Goal: Information Seeking & Learning: Learn about a topic

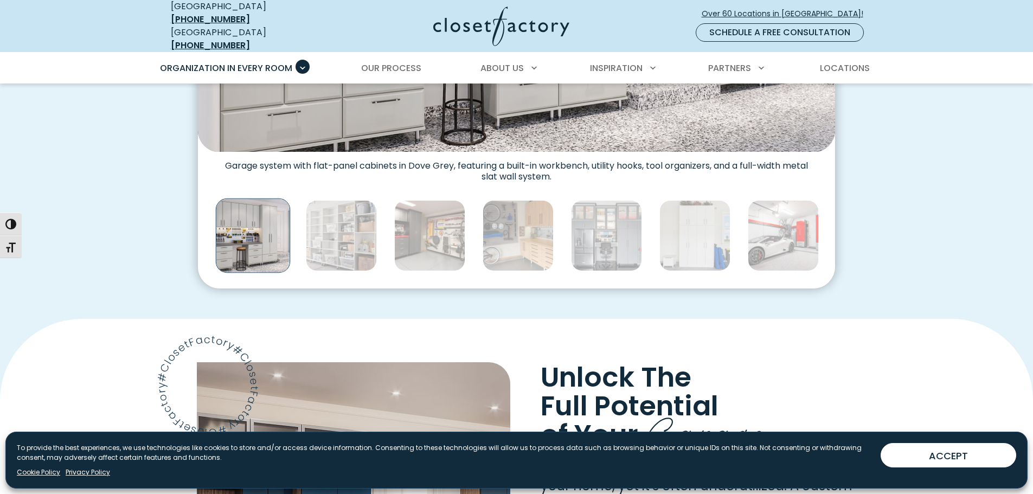
scroll to position [596, 0]
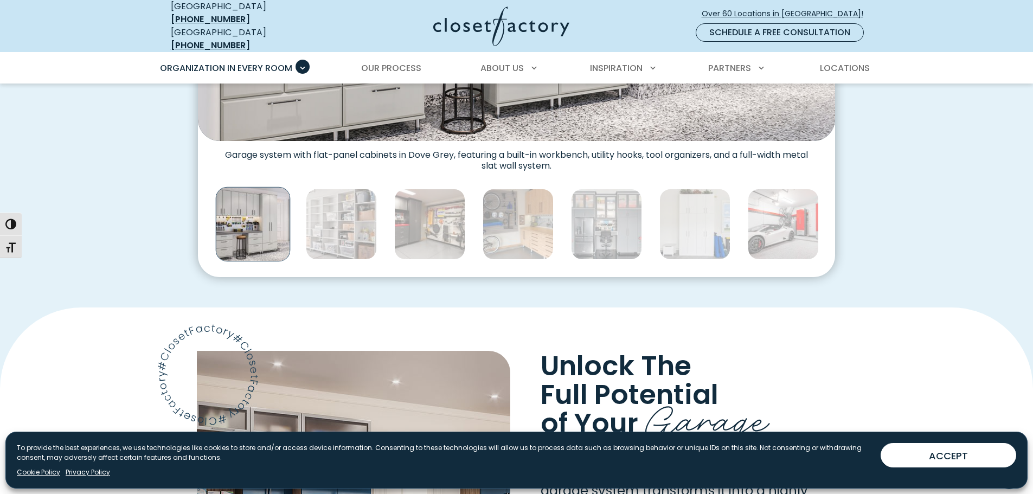
click at [907, 185] on div "Custom Garage Organization for Every Space, Style, and Budget High-gloss white …" at bounding box center [516, 4] width 1033 height 606
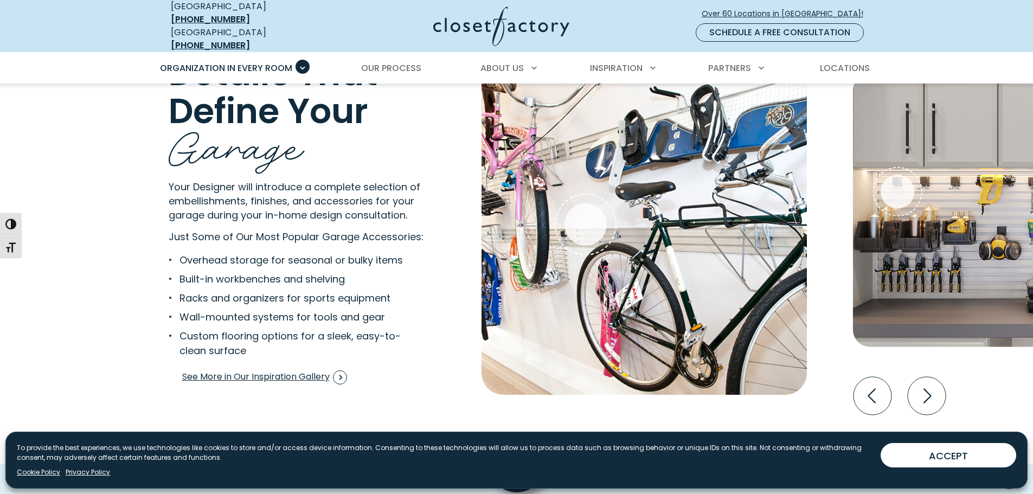
scroll to position [2168, 0]
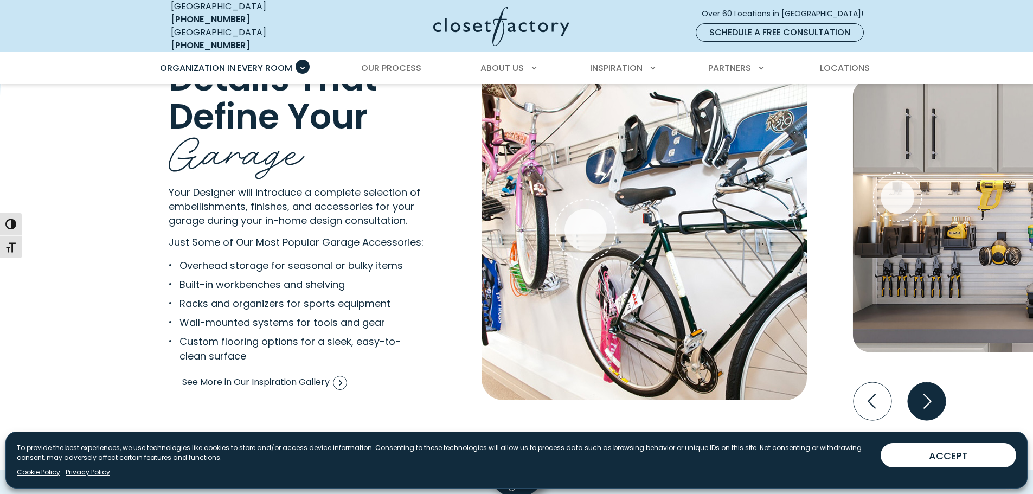
click at [918, 399] on icon "Next slide" at bounding box center [926, 401] width 38 height 38
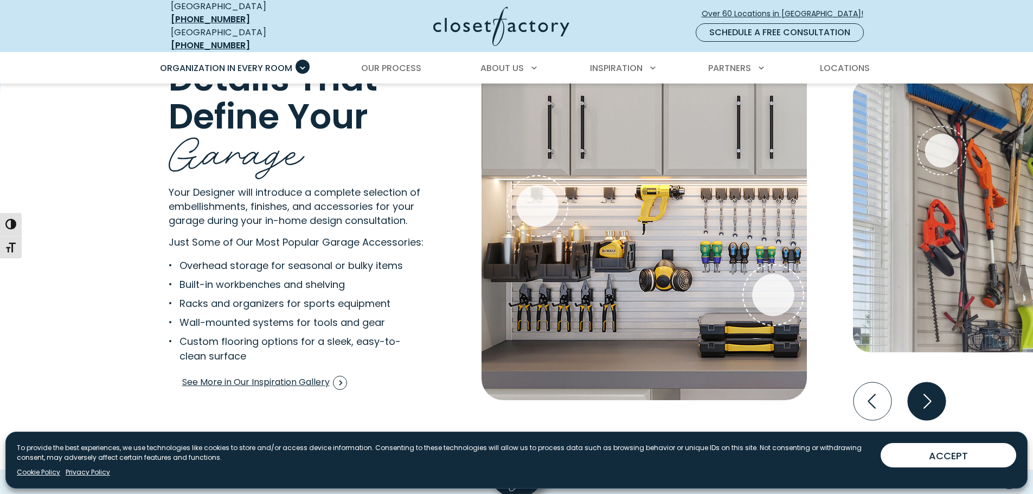
click at [929, 394] on icon "Next slide" at bounding box center [927, 401] width 8 height 15
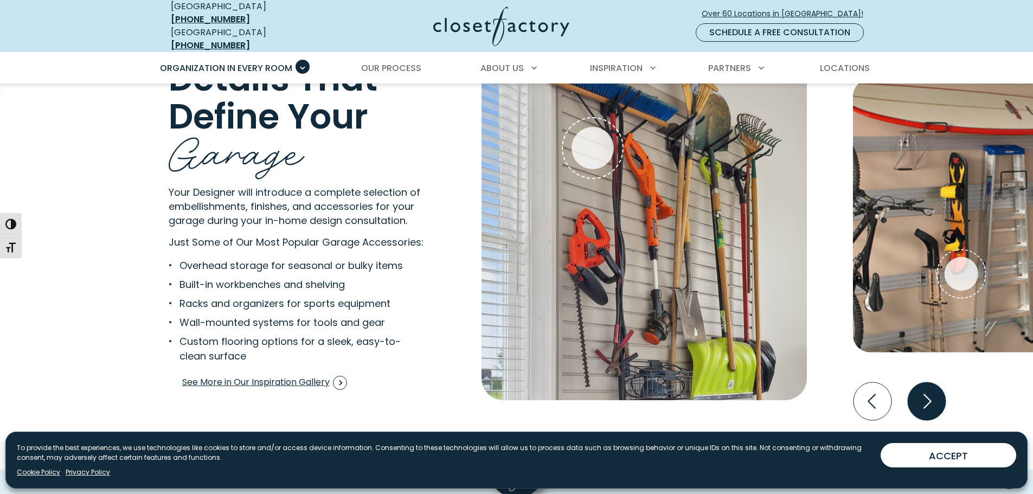
click at [929, 394] on icon "Next slide" at bounding box center [927, 401] width 8 height 15
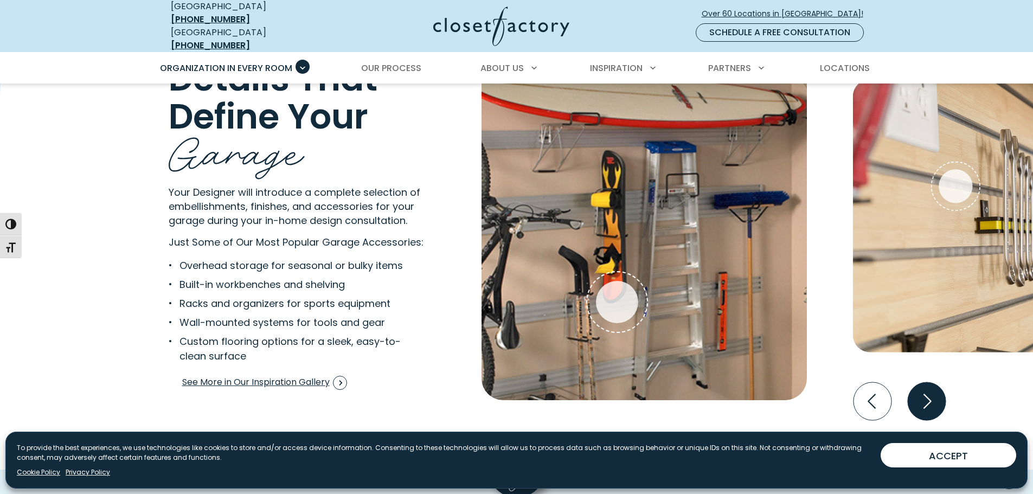
click at [929, 394] on icon "Next slide" at bounding box center [927, 401] width 8 height 15
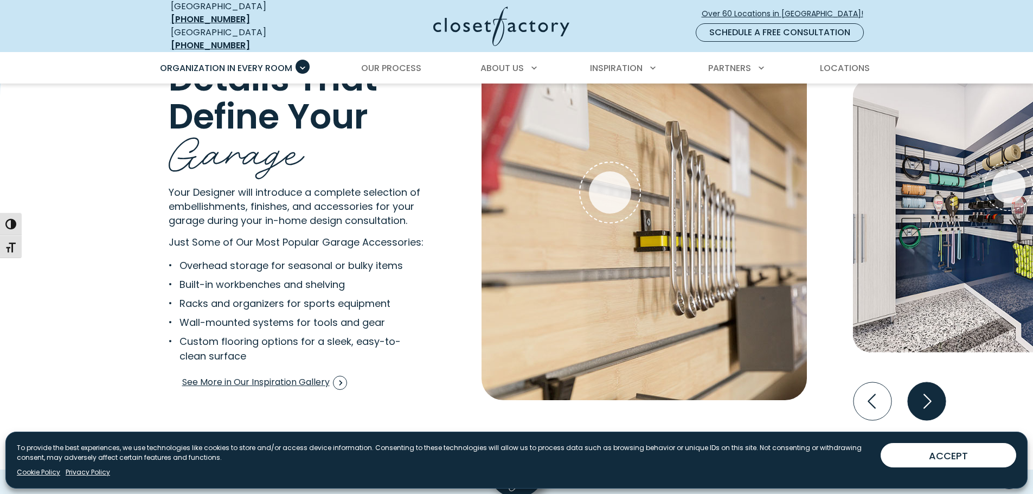
click at [929, 394] on icon "Next slide" at bounding box center [927, 401] width 8 height 15
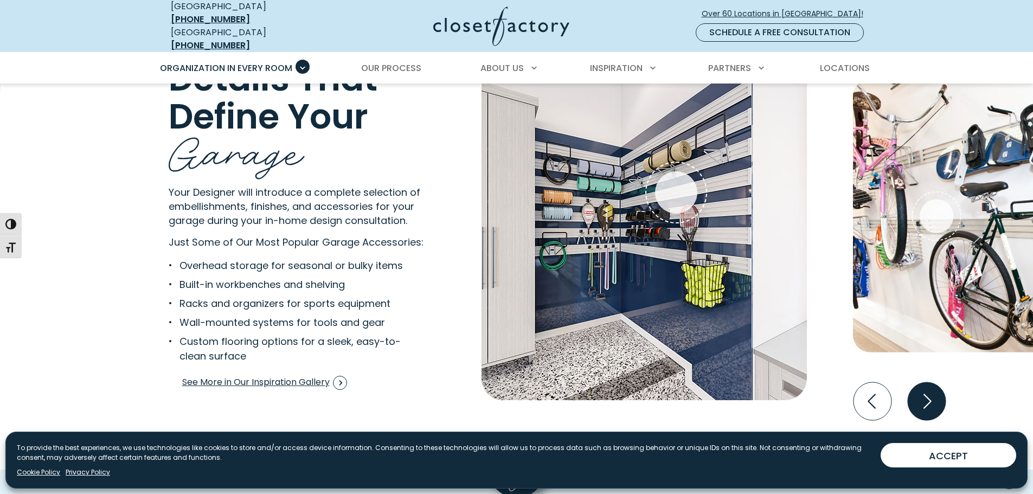
click at [929, 394] on icon "Next slide" at bounding box center [927, 401] width 8 height 15
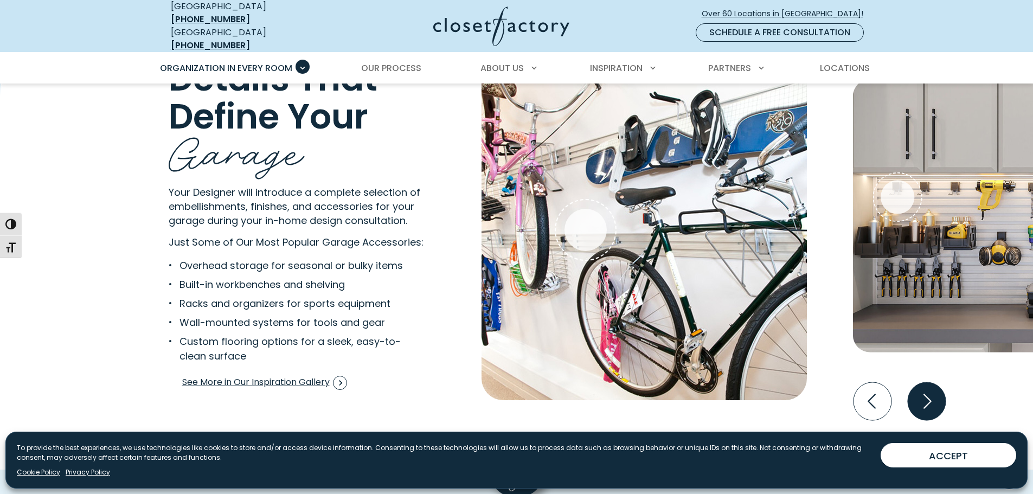
click at [929, 394] on icon "Next slide" at bounding box center [927, 401] width 8 height 15
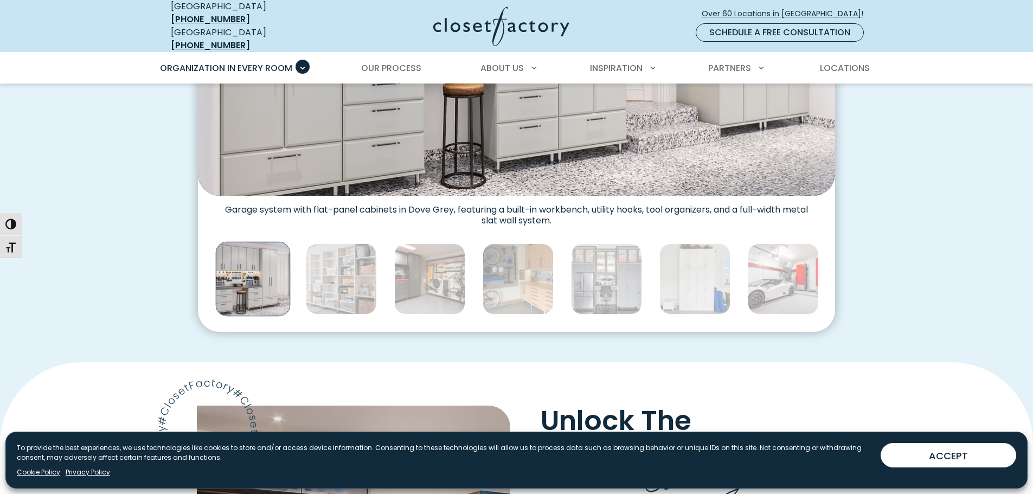
scroll to position [542, 0]
click at [781, 271] on img "Thumbnail Gallery" at bounding box center [783, 278] width 71 height 71
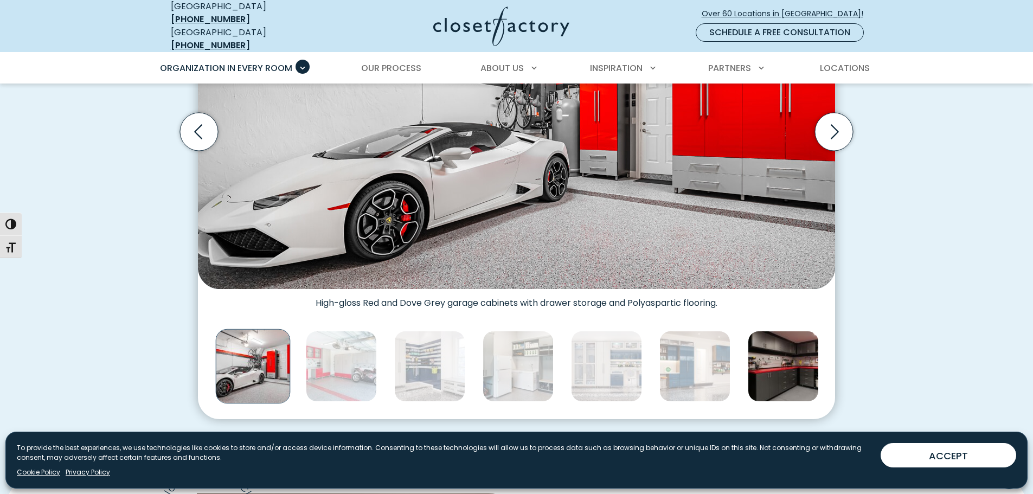
scroll to position [271, 0]
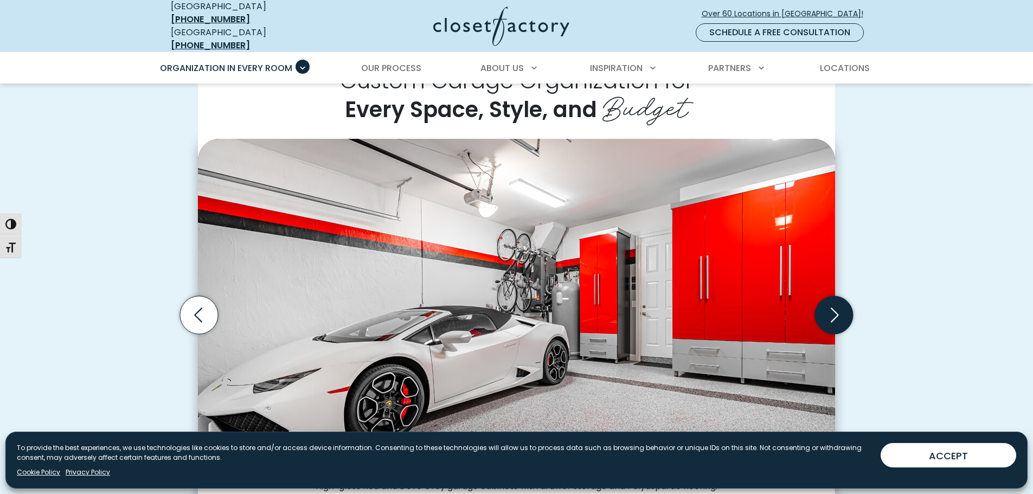
click at [831, 311] on icon "Next slide" at bounding box center [834, 315] width 38 height 38
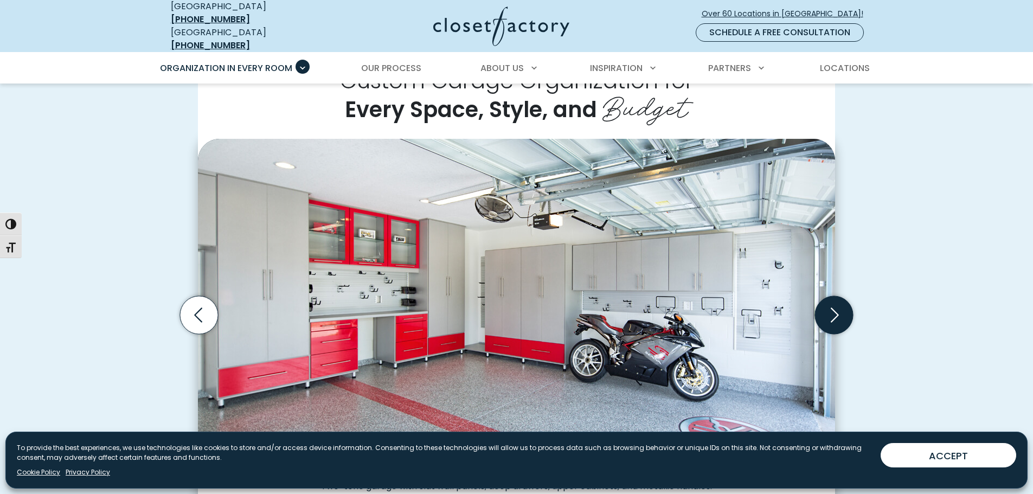
click at [831, 308] on icon "Next slide" at bounding box center [834, 315] width 38 height 38
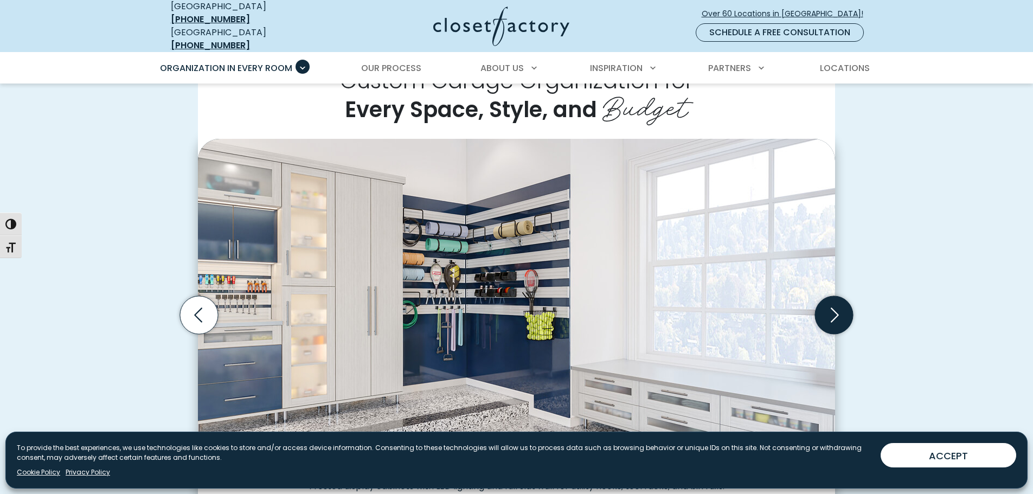
click at [831, 308] on icon "Next slide" at bounding box center [834, 315] width 38 height 38
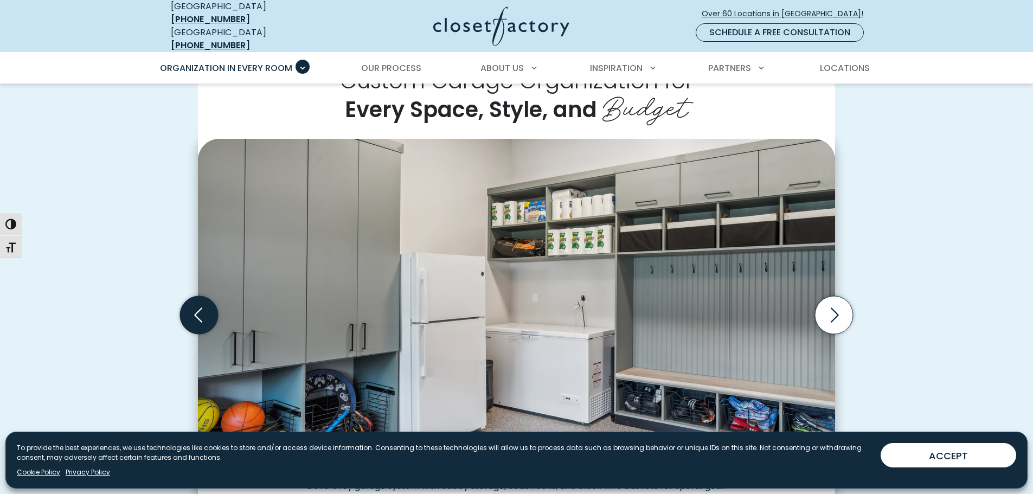
click at [196, 312] on icon "Previous slide" at bounding box center [199, 315] width 38 height 38
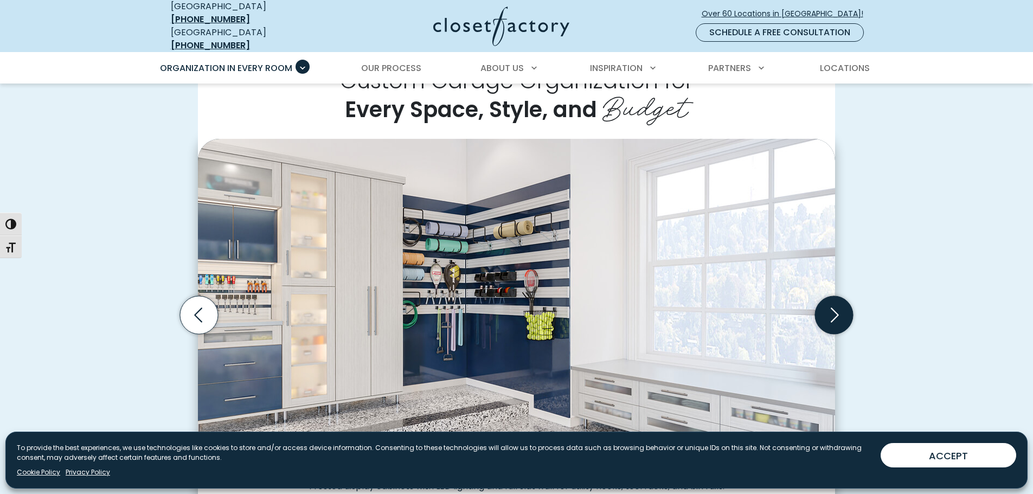
click at [831, 309] on icon "Next slide" at bounding box center [834, 315] width 38 height 38
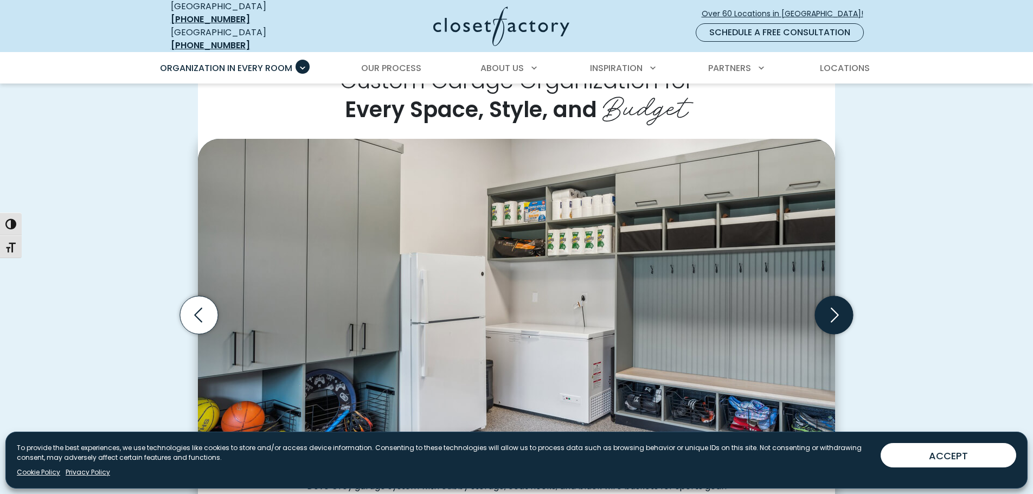
click at [831, 309] on icon "Next slide" at bounding box center [834, 315] width 38 height 38
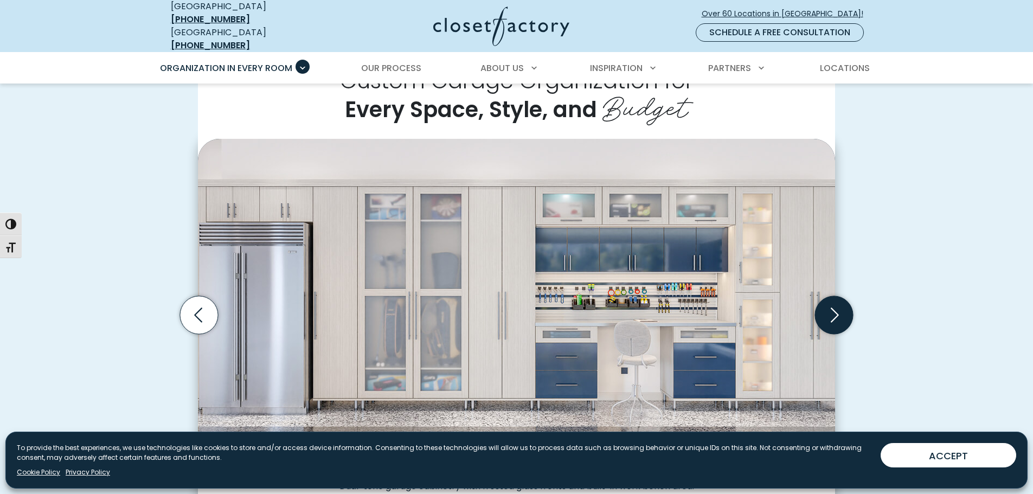
click at [831, 309] on icon "Next slide" at bounding box center [834, 315] width 38 height 38
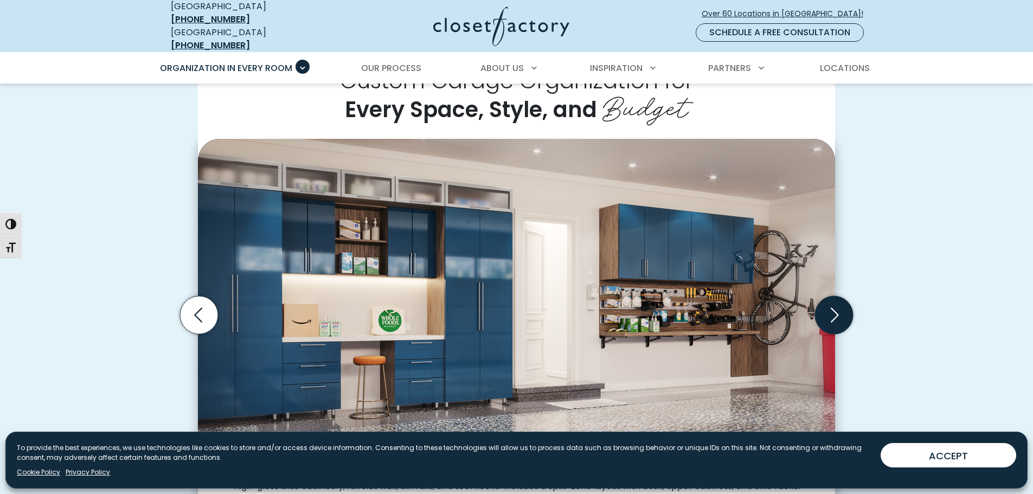
click at [831, 309] on icon "Next slide" at bounding box center [834, 315] width 38 height 38
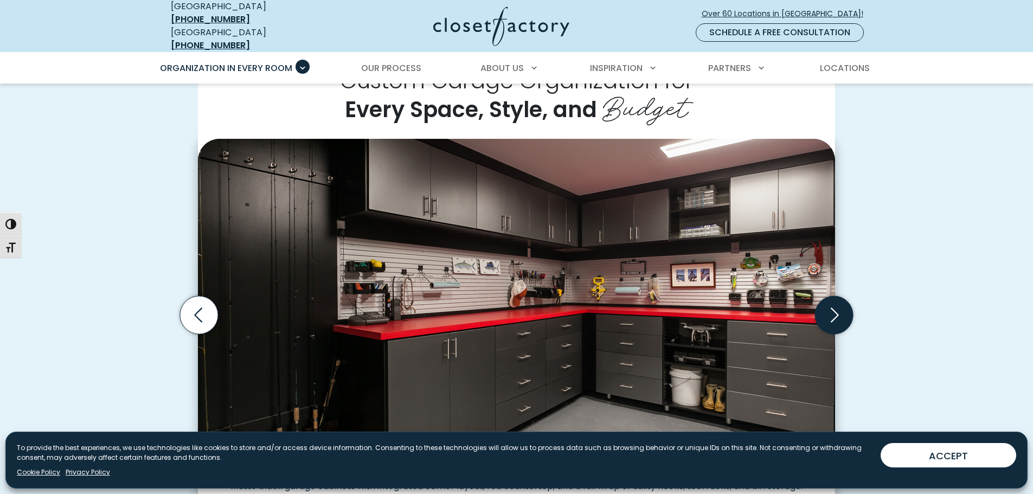
click at [831, 309] on icon "Next slide" at bounding box center [834, 315] width 38 height 38
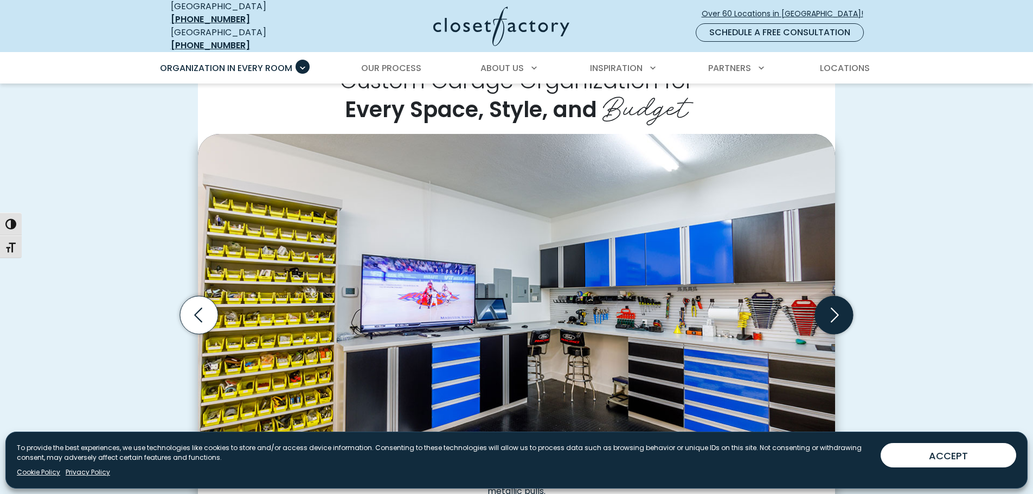
click at [831, 309] on icon "Next slide" at bounding box center [834, 315] width 38 height 38
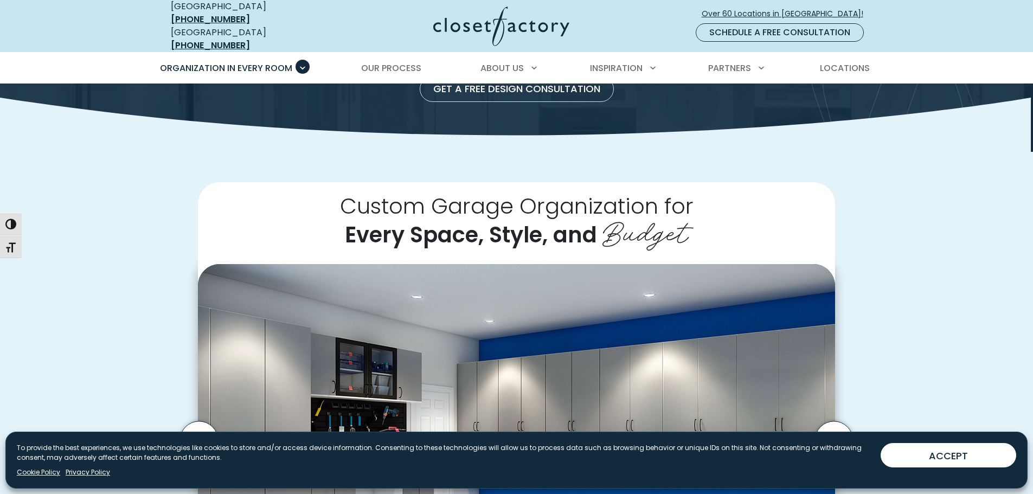
scroll to position [108, 0]
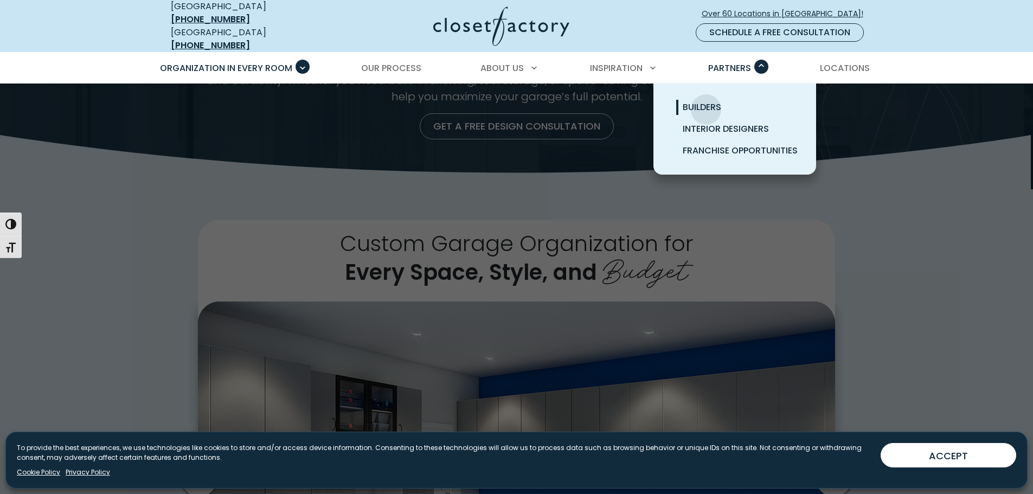
click at [706, 101] on span "Builders" at bounding box center [702, 107] width 38 height 12
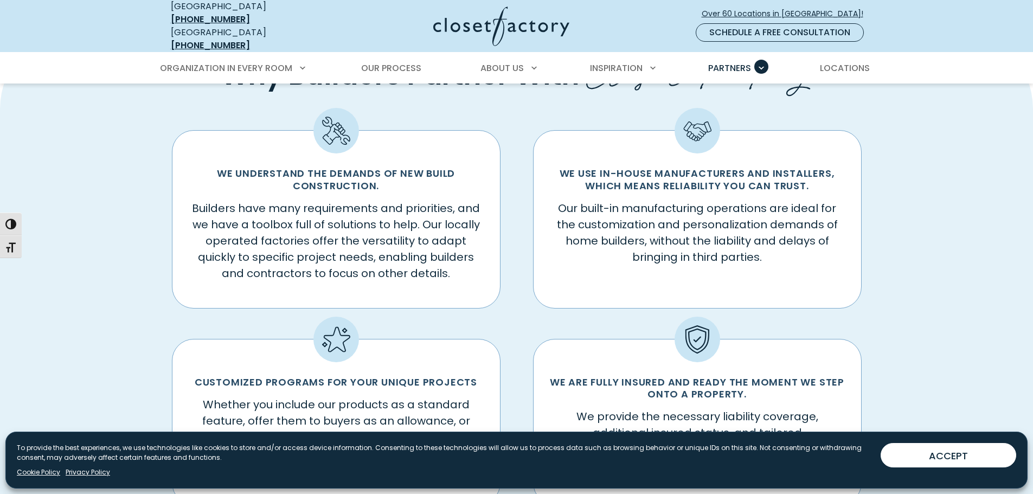
scroll to position [651, 0]
